Goal: Task Accomplishment & Management: Manage account settings

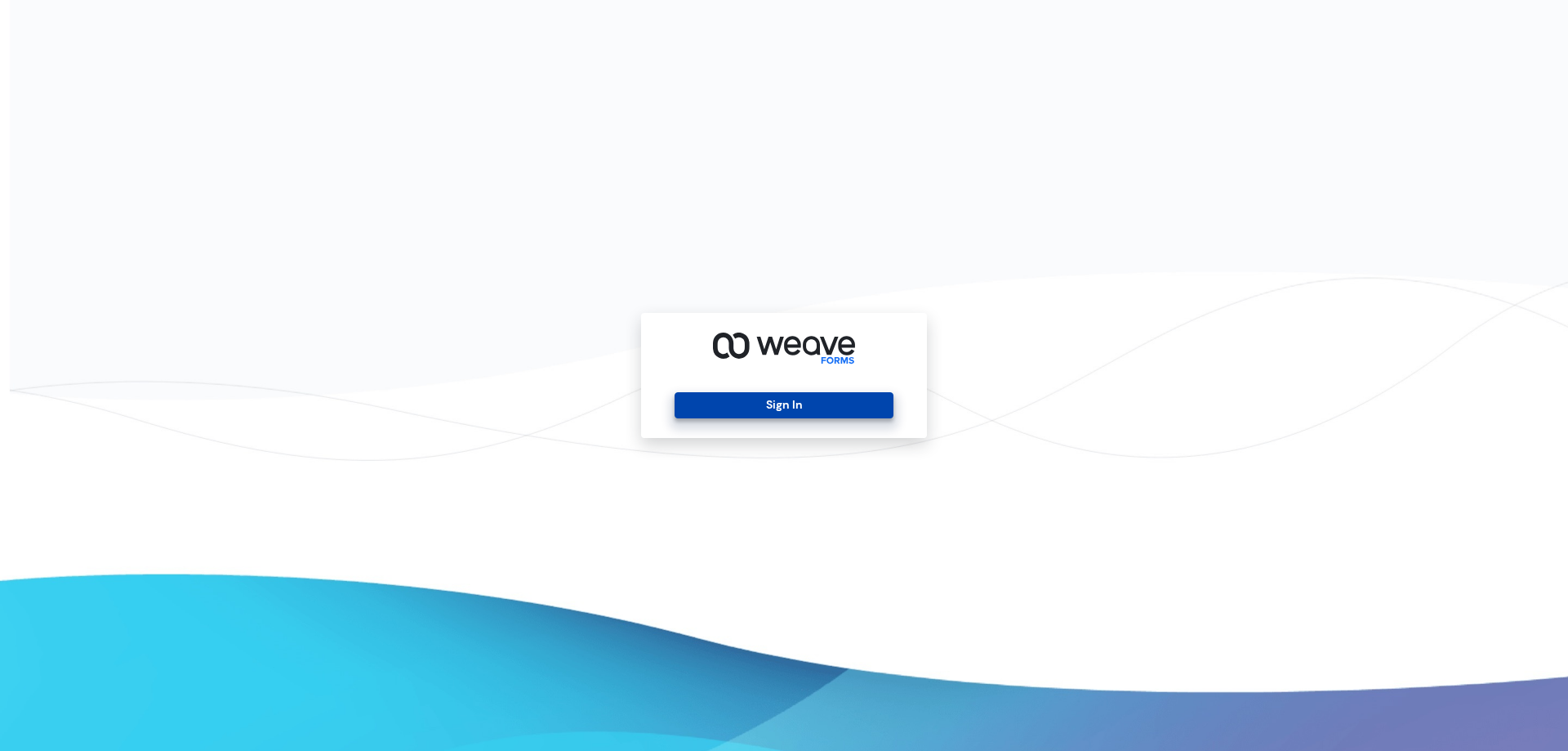
click at [763, 406] on button "Sign In" at bounding box center [784, 405] width 218 height 26
